Goal: Information Seeking & Learning: Check status

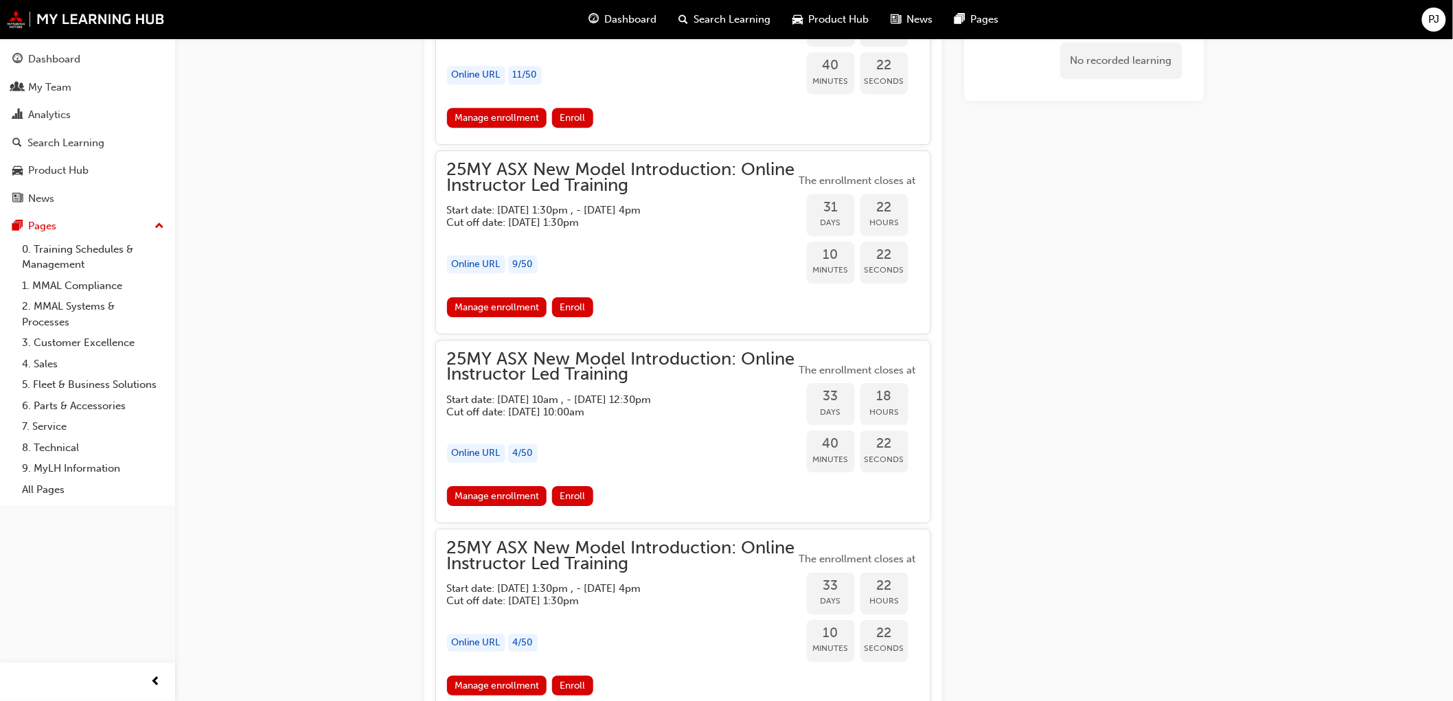
scroll to position [1837, 0]
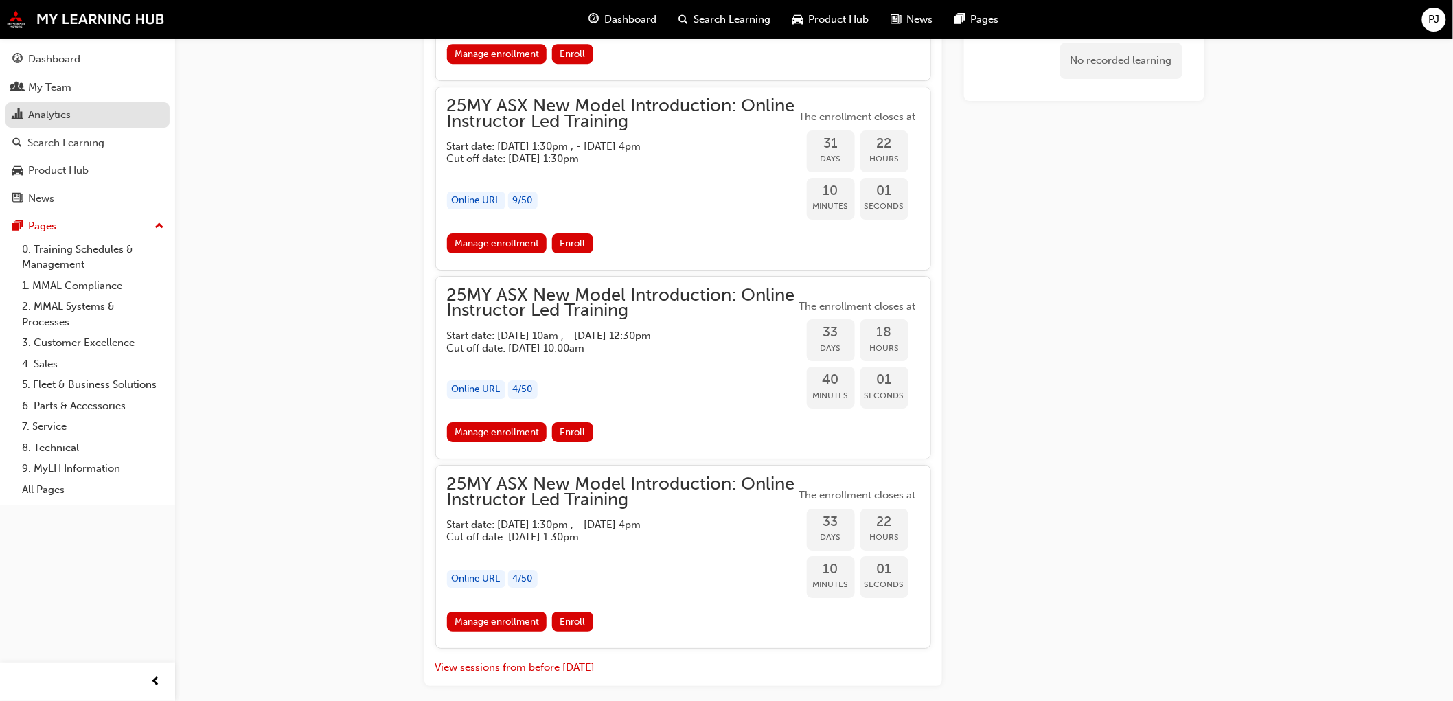
click at [46, 113] on div "Analytics" at bounding box center [49, 115] width 43 height 16
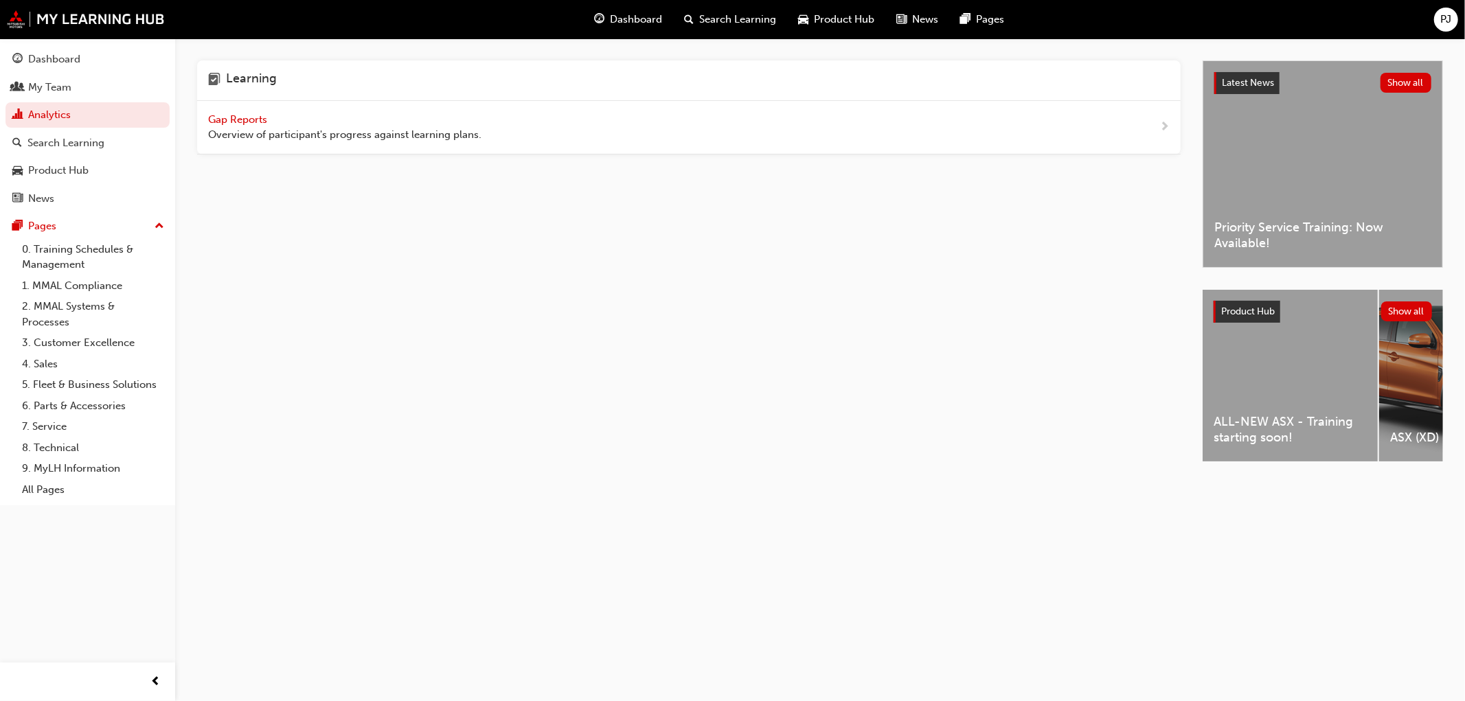
click at [238, 115] on span "Gap Reports" at bounding box center [239, 119] width 62 height 12
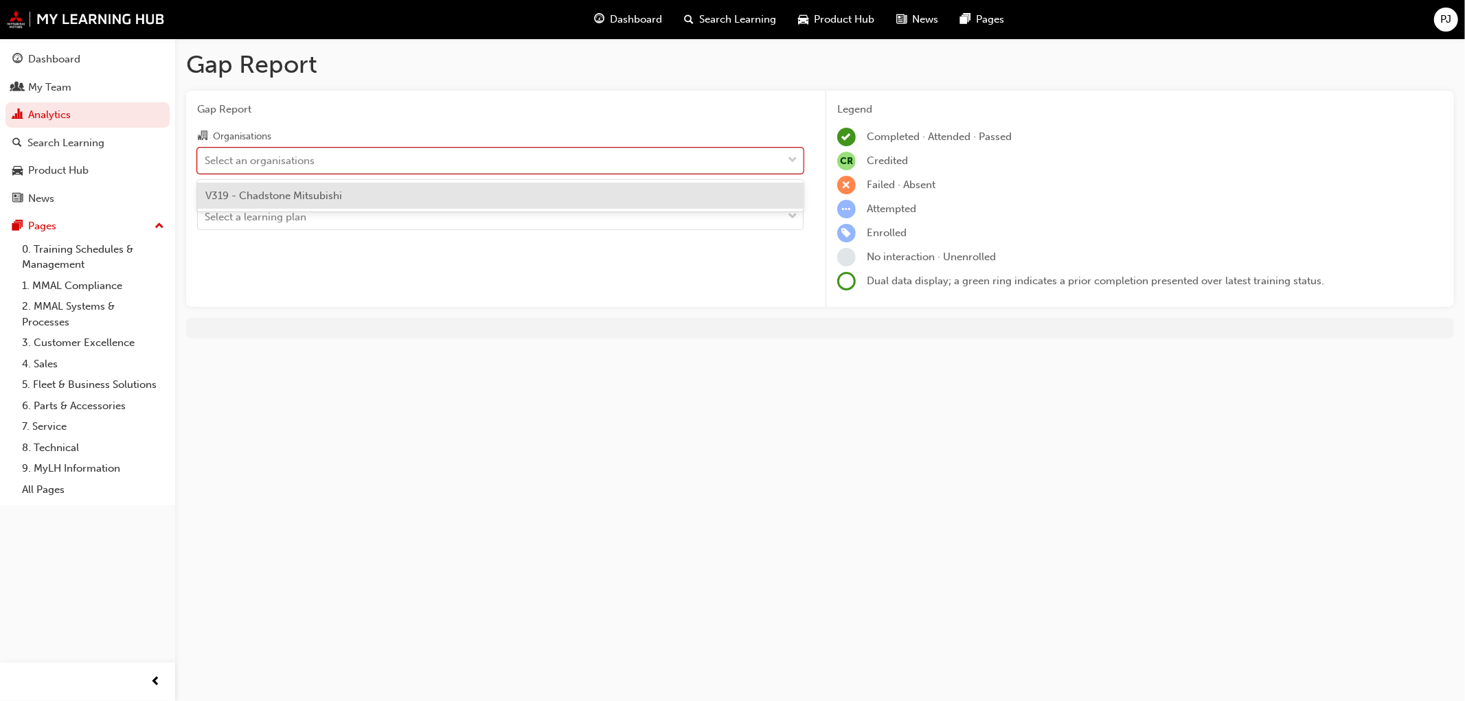
click at [277, 165] on div "Select an organisations" at bounding box center [260, 160] width 110 height 16
click at [206, 165] on input "Organisations option V319 - Chadstone Mitsubishi focused, 1 of 1. 1 result avai…" at bounding box center [205, 160] width 1 height 12
click at [284, 206] on div "V319 - Chadstone Mitsubishi" at bounding box center [500, 196] width 606 height 27
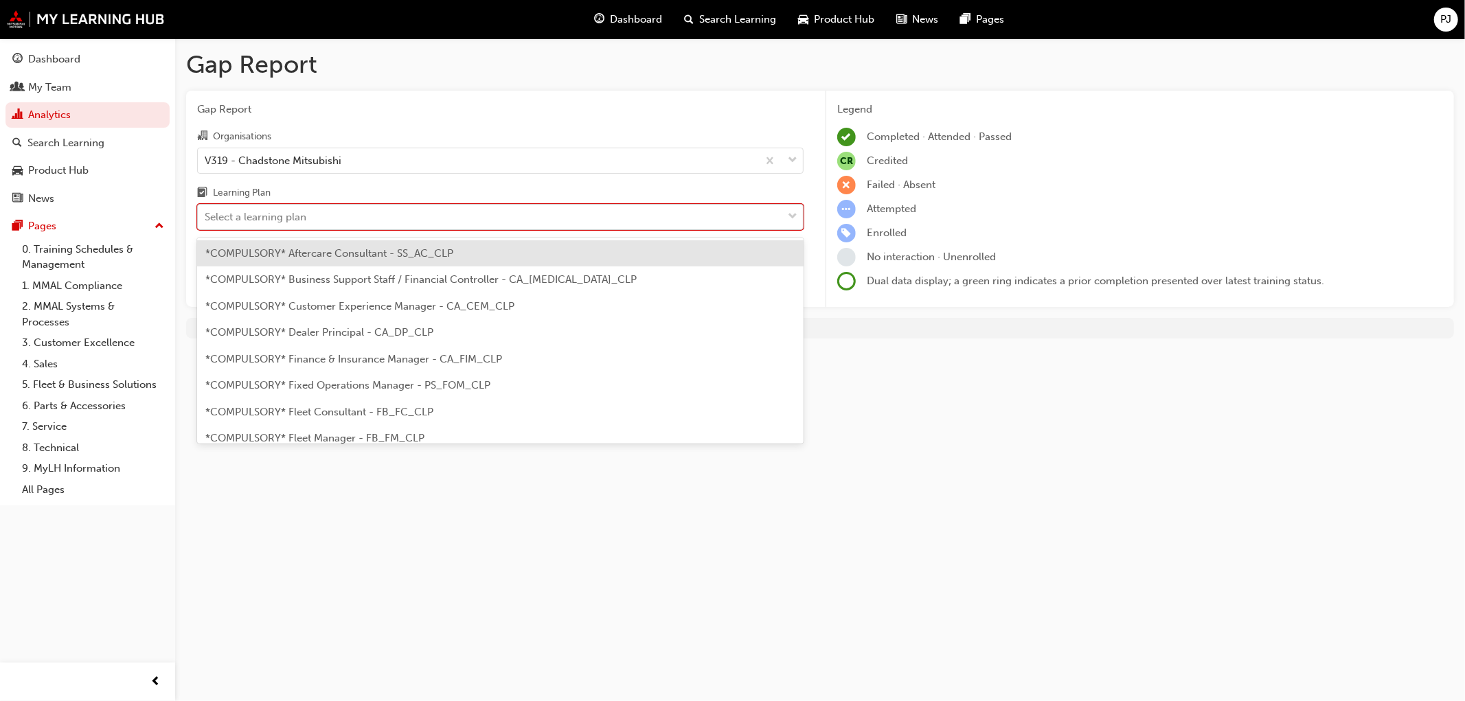
click at [284, 222] on div "Select a learning plan" at bounding box center [256, 217] width 102 height 16
click at [206, 222] on input "Learning Plan option *COMPULSORY* Aftercare Consultant - SS_AC_CLP focused, 1 o…" at bounding box center [205, 217] width 1 height 12
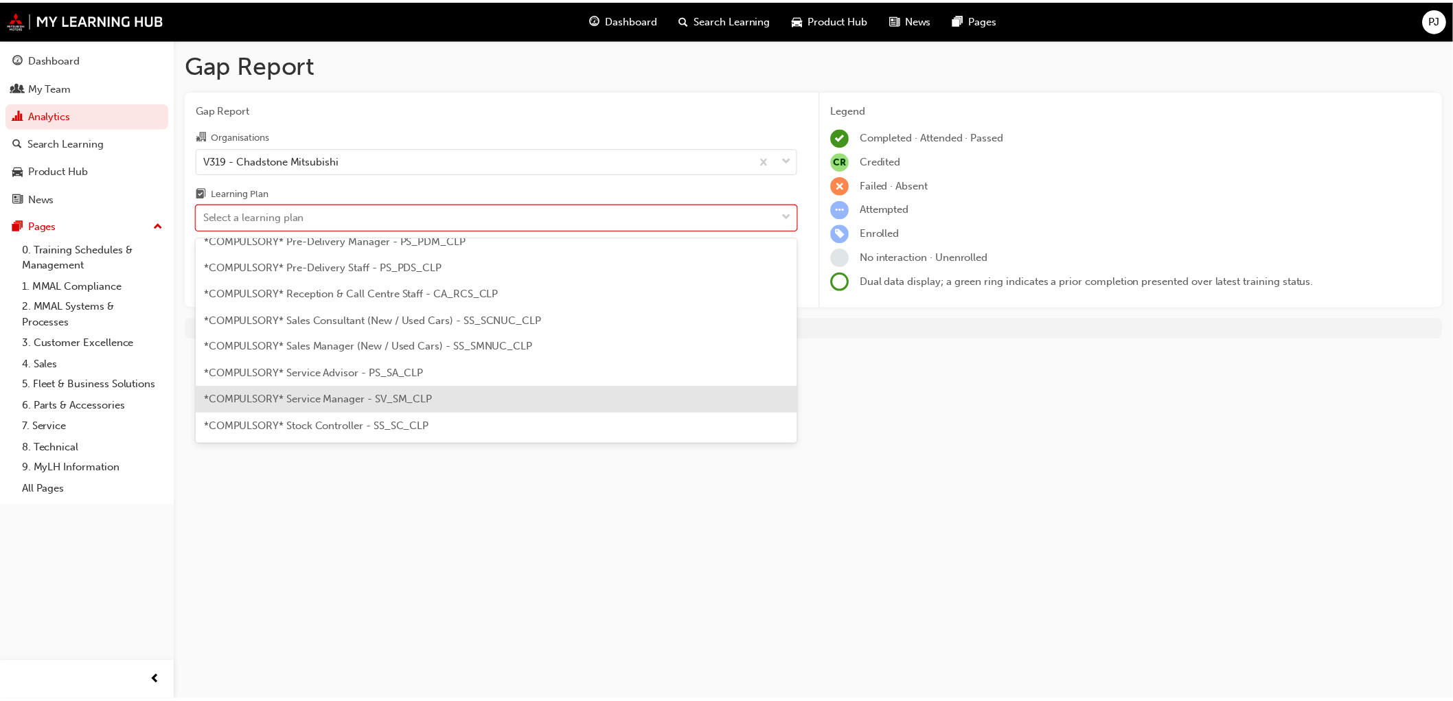
scroll to position [381, 0]
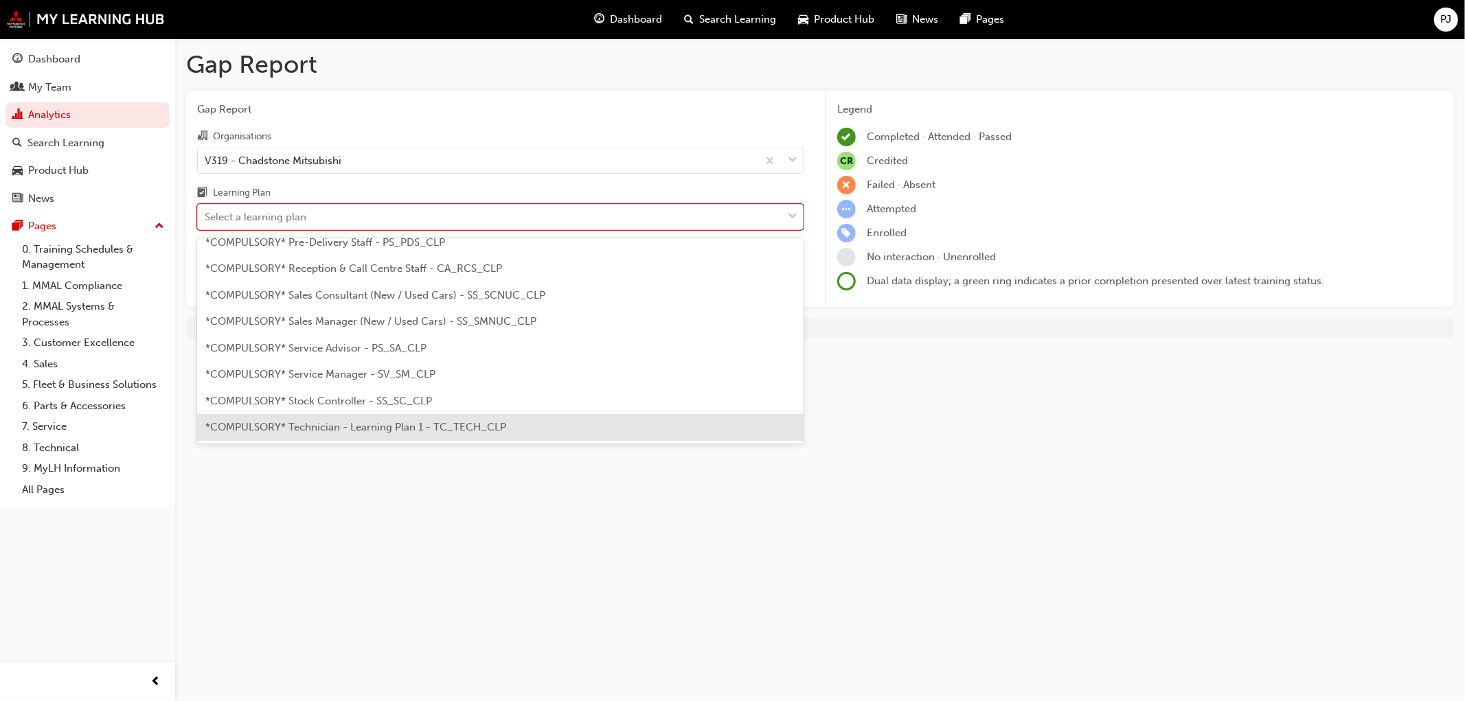
click at [405, 433] on span "*COMPULSORY* Technician - Learning Plan 1 - TC_TECH_CLP" at bounding box center [355, 427] width 301 height 12
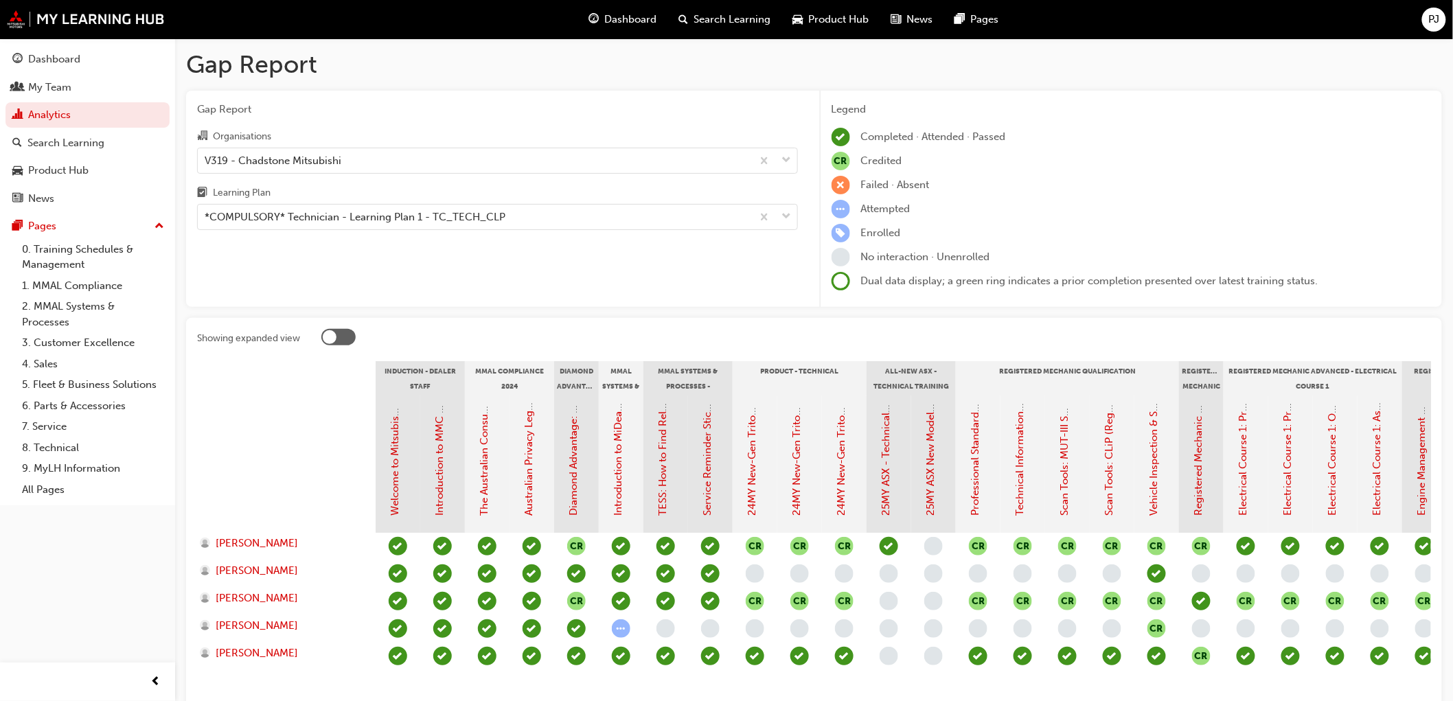
click at [183, 268] on div "Gap Report Gap Report Organisations V319 - Chadstone Mitsubishi Learning Plan *…" at bounding box center [814, 394] width 1278 height 713
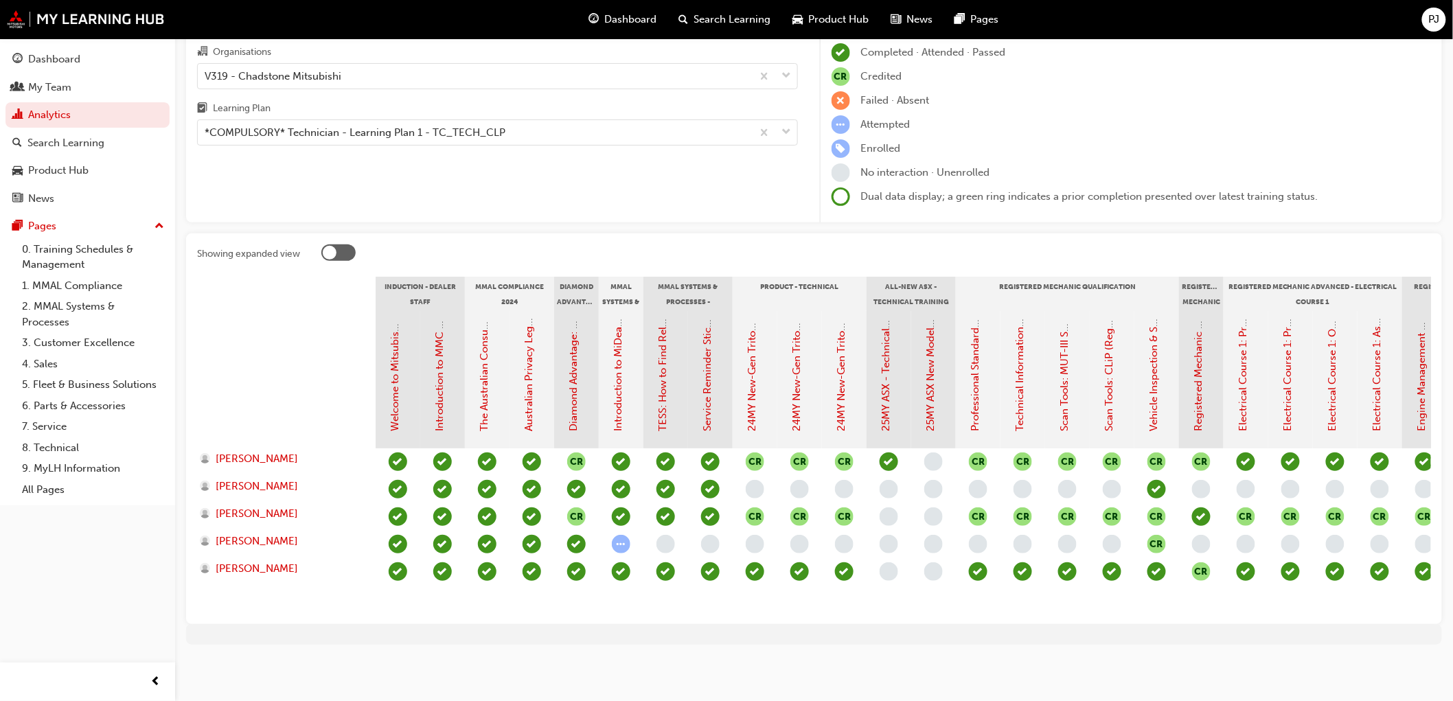
scroll to position [95, 0]
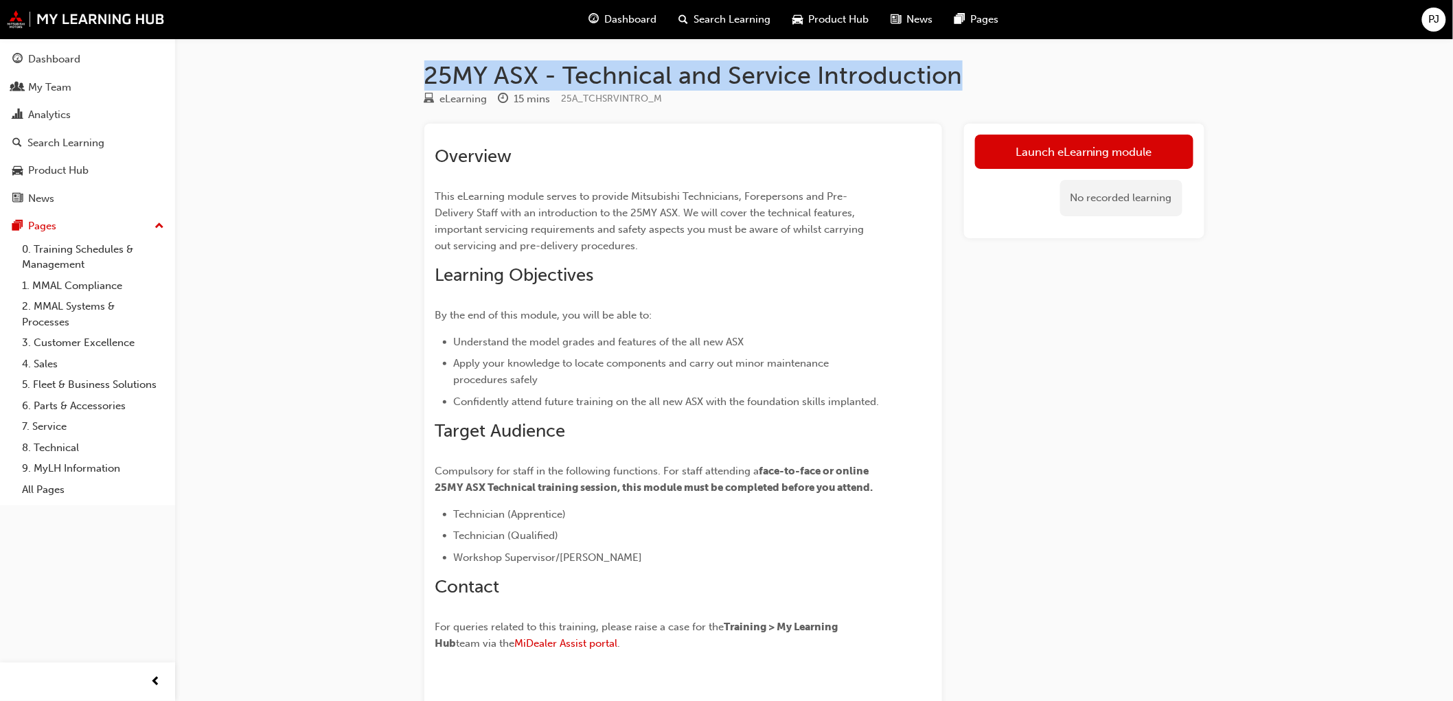
drag, startPoint x: 428, startPoint y: 73, endPoint x: 955, endPoint y: 67, distance: 526.7
click at [955, 67] on h1 "25MY ASX - Technical and Service Introduction" at bounding box center [814, 75] width 780 height 30
copy h1 "25MY ASX - Technical and Service Introduction"
click at [16, 107] on link "Analytics" at bounding box center [87, 114] width 164 height 25
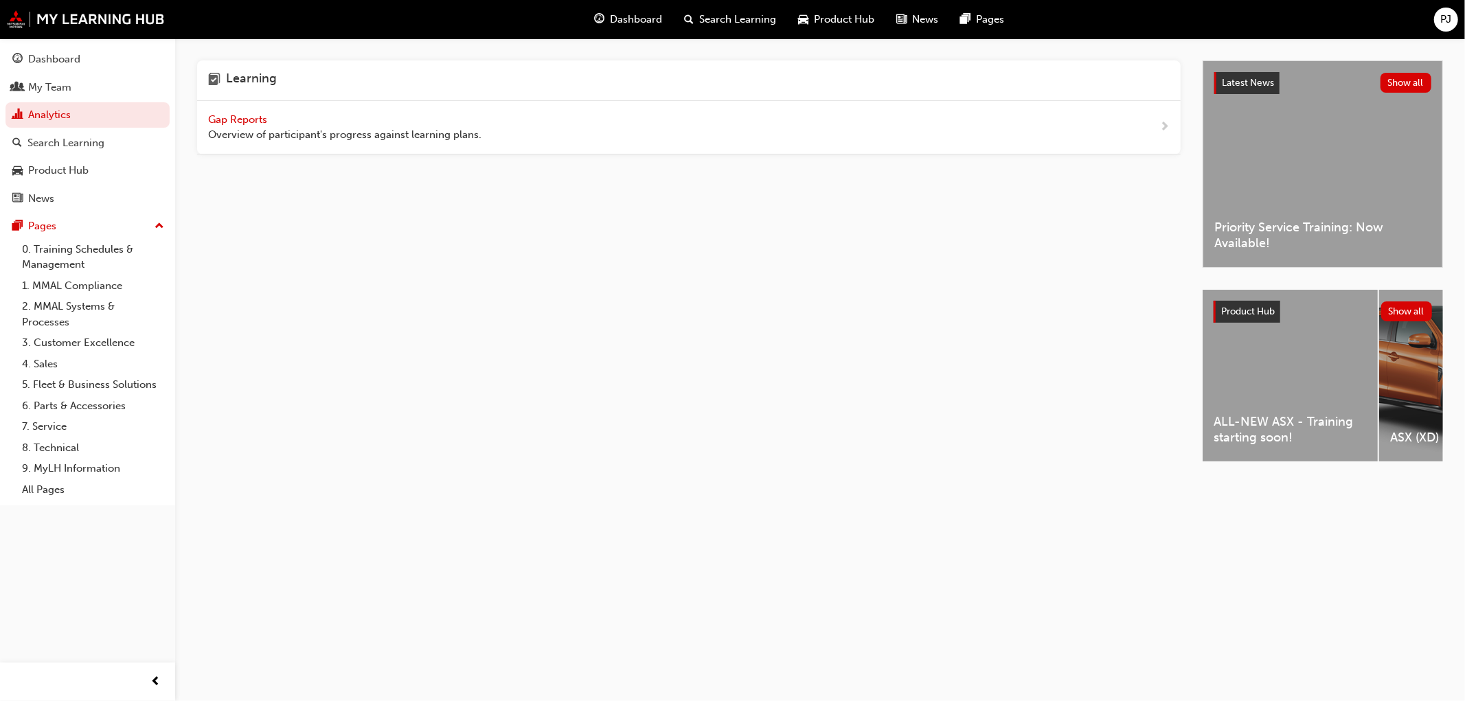
click at [229, 112] on div "Gap Reports Overview of participant's progress against learning plans." at bounding box center [344, 127] width 273 height 31
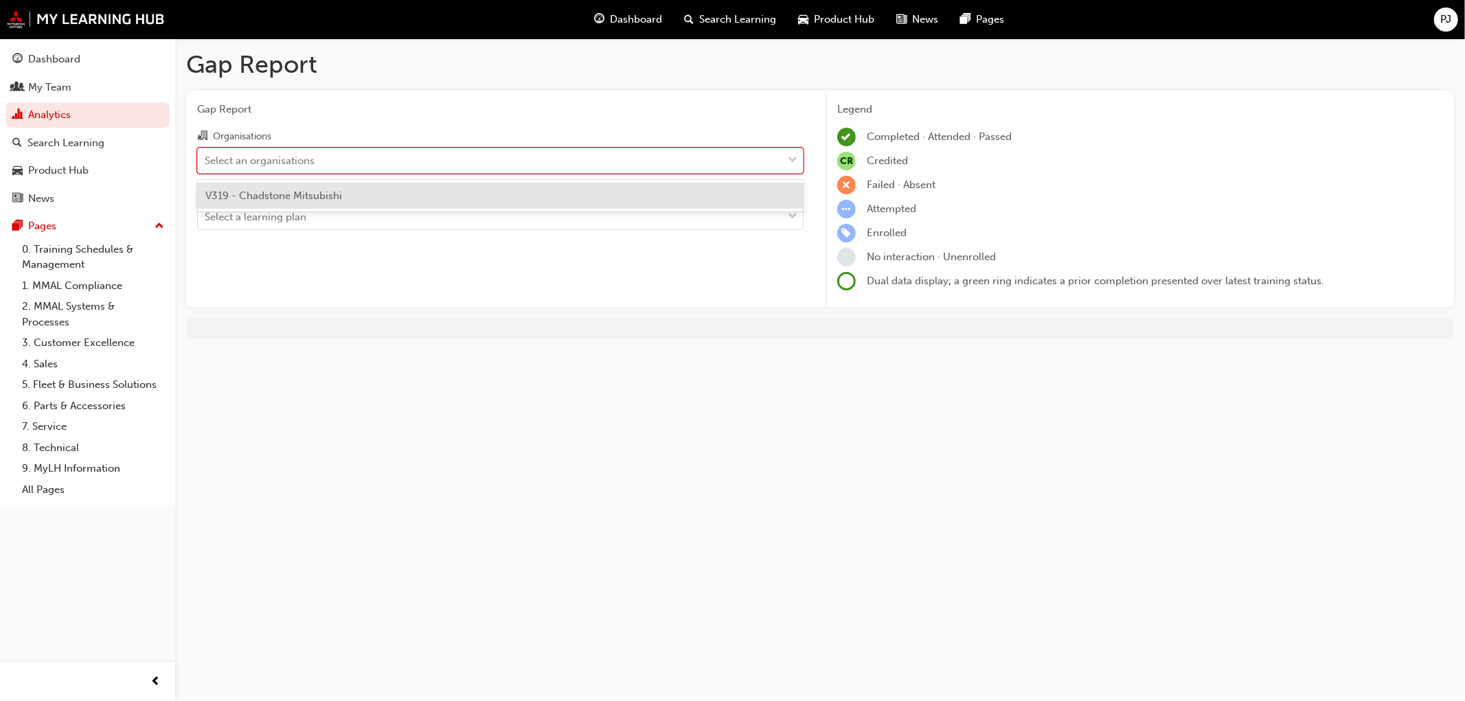
click at [222, 165] on div "Select an organisations" at bounding box center [260, 160] width 110 height 16
click at [206, 165] on input "Organisations option V319 - Chadstone Mitsubishi focused, 1 of 1. 1 result avai…" at bounding box center [205, 160] width 1 height 12
click at [246, 201] on span "V319 - Chadstone Mitsubishi" at bounding box center [273, 196] width 137 height 12
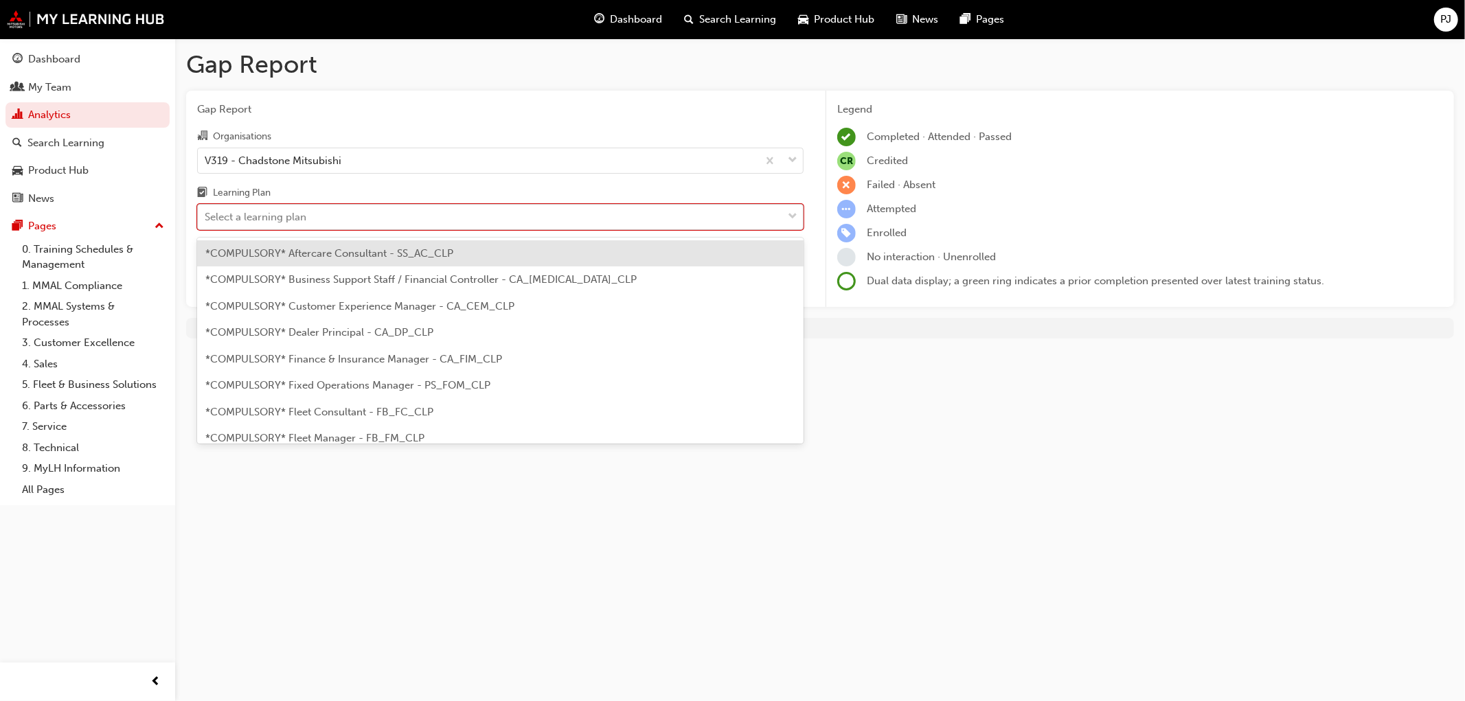
click at [239, 216] on div "Select a learning plan" at bounding box center [256, 217] width 102 height 16
click at [206, 216] on input "Learning Plan option *COMPULSORY* Aftercare Consultant - SS_AC_CLP focused, 1 o…" at bounding box center [205, 217] width 1 height 12
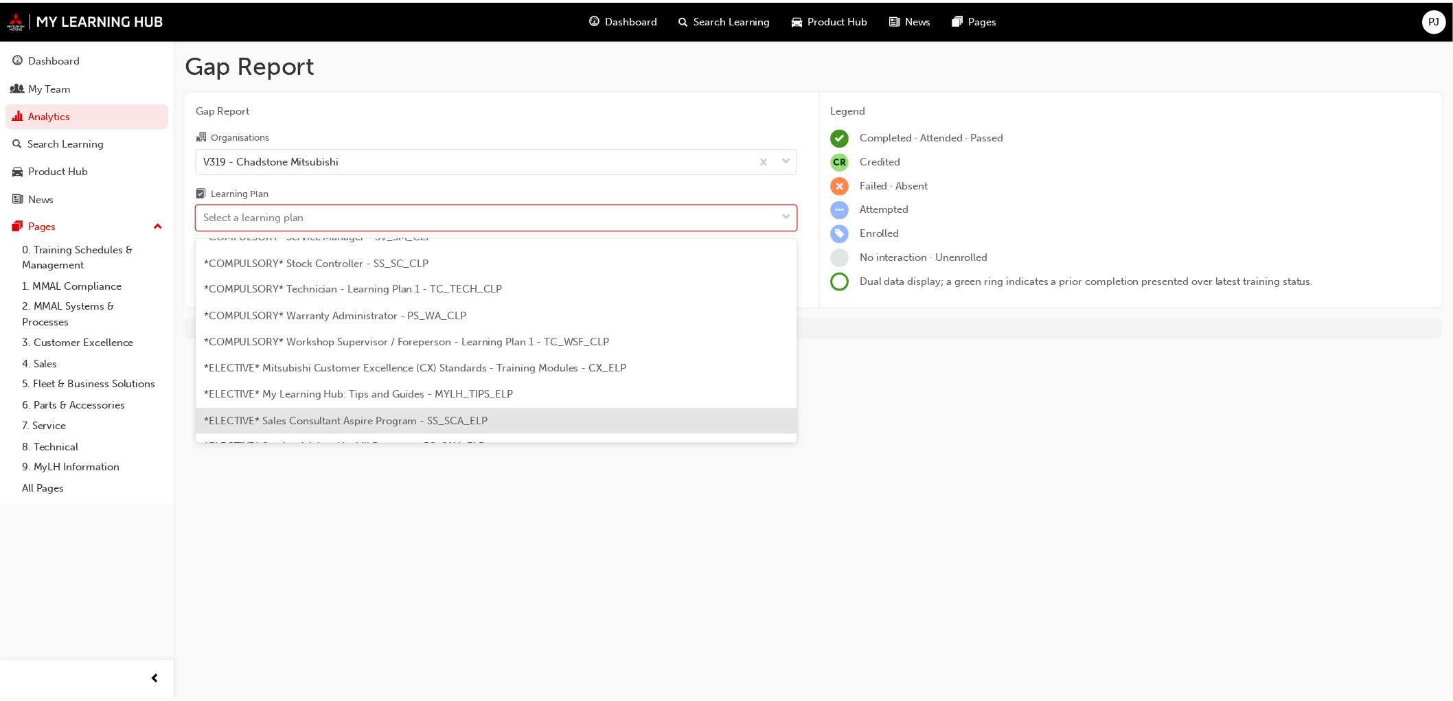
scroll to position [534, 0]
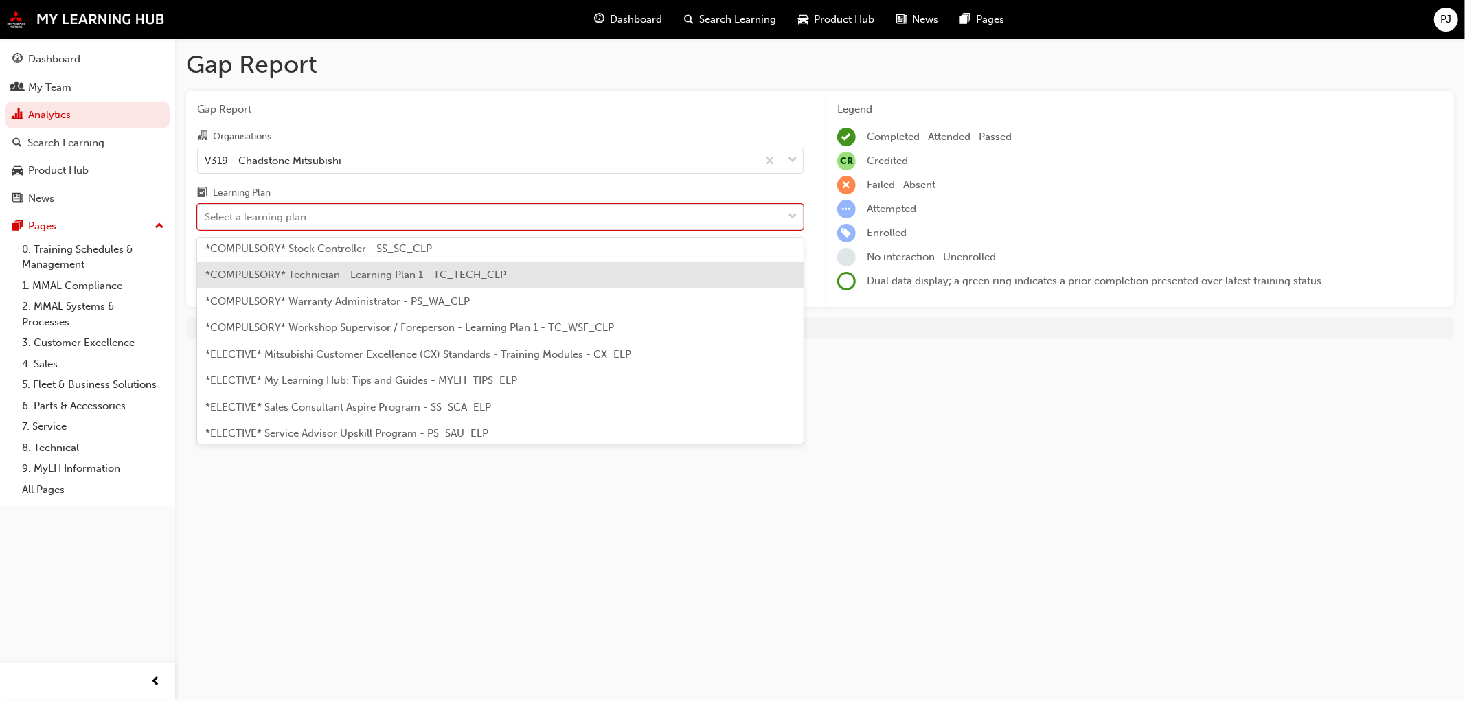
click at [266, 279] on span "*COMPULSORY* Technician - Learning Plan 1 - TC_TECH_CLP" at bounding box center [355, 274] width 301 height 12
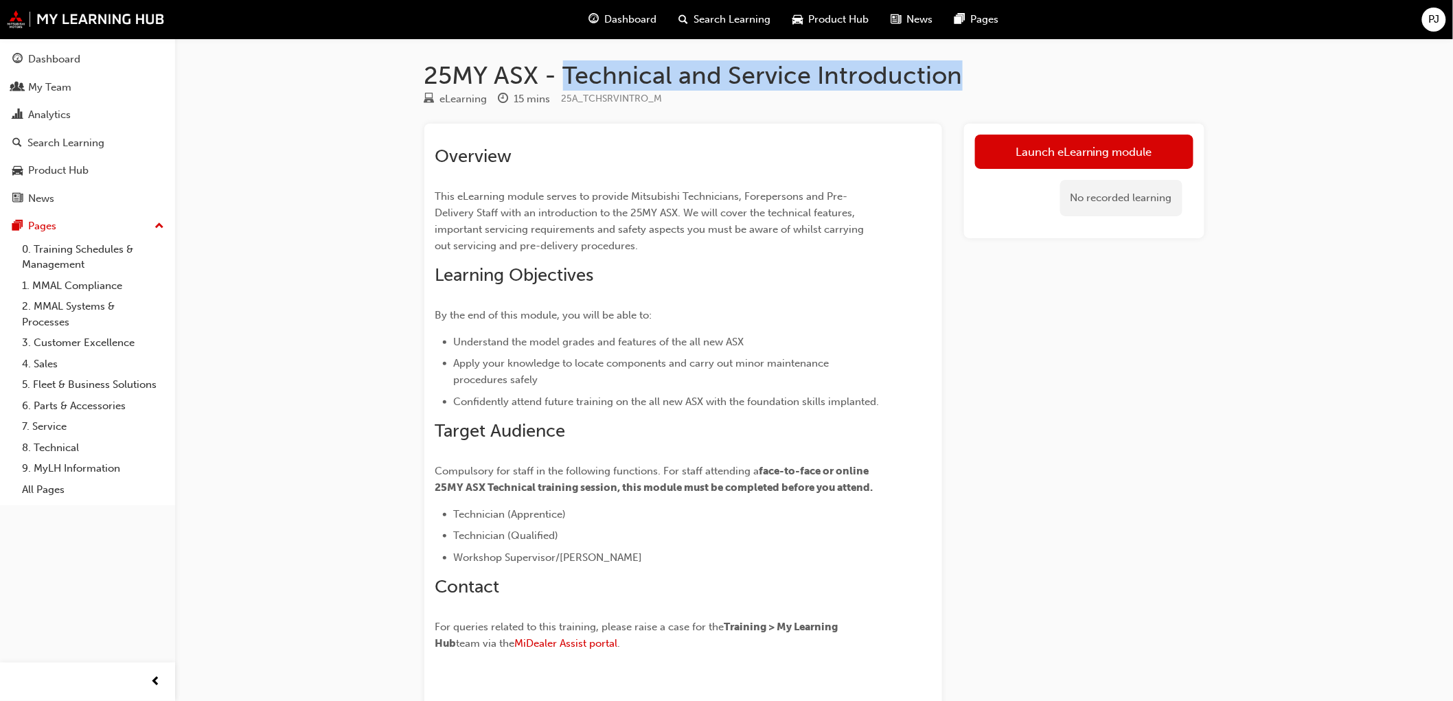
drag, startPoint x: 961, startPoint y: 81, endPoint x: 564, endPoint y: 58, distance: 397.5
click at [564, 56] on div "25MY ASX - Technical and Service Introduction eLearning 15 mins 25A_TCHSRVINTRO…" at bounding box center [814, 395] width 824 height 715
copy h1 "Technical and Service Introduction"
